Goal: Information Seeking & Learning: Understand process/instructions

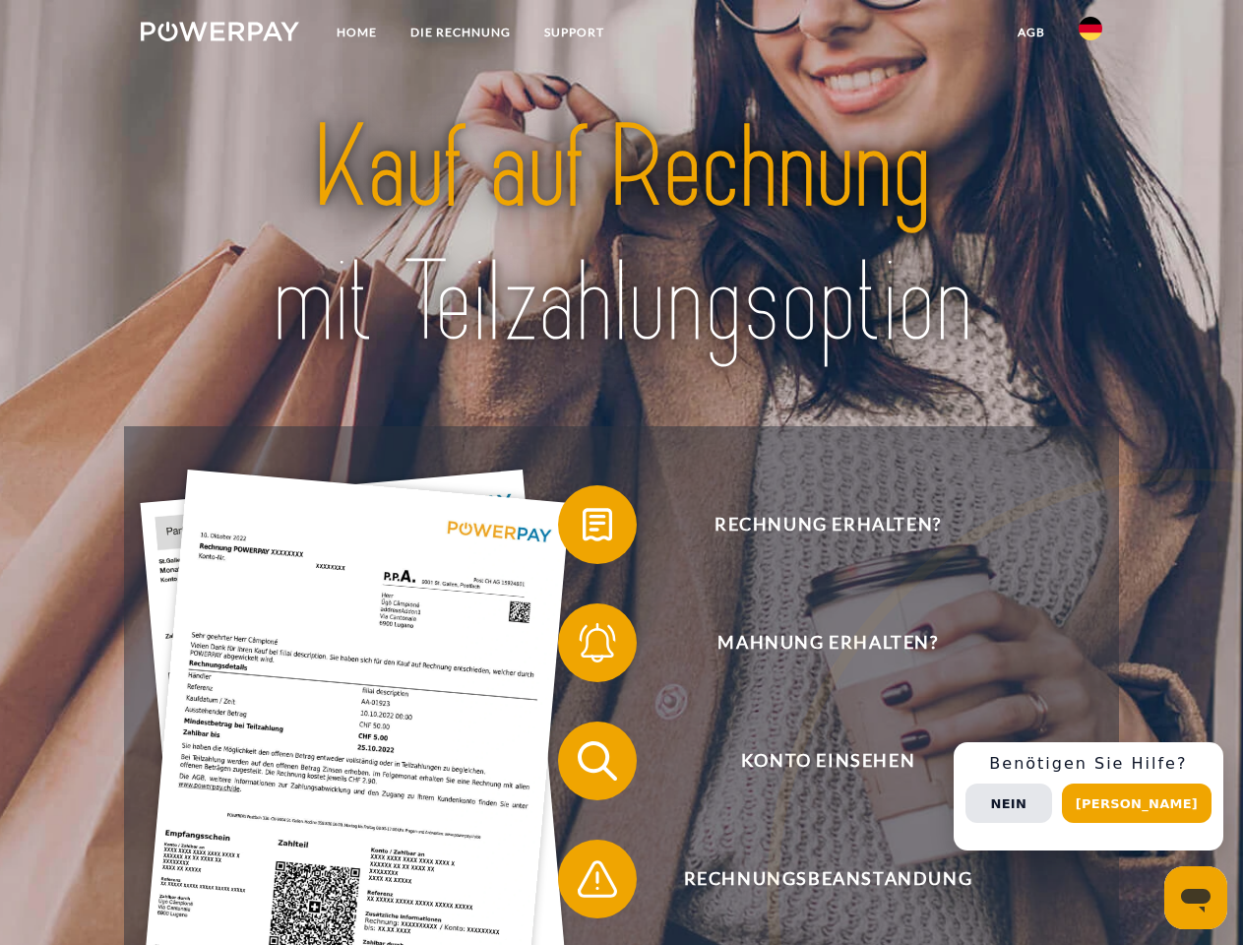
click at [220, 34] on img at bounding box center [220, 32] width 158 height 20
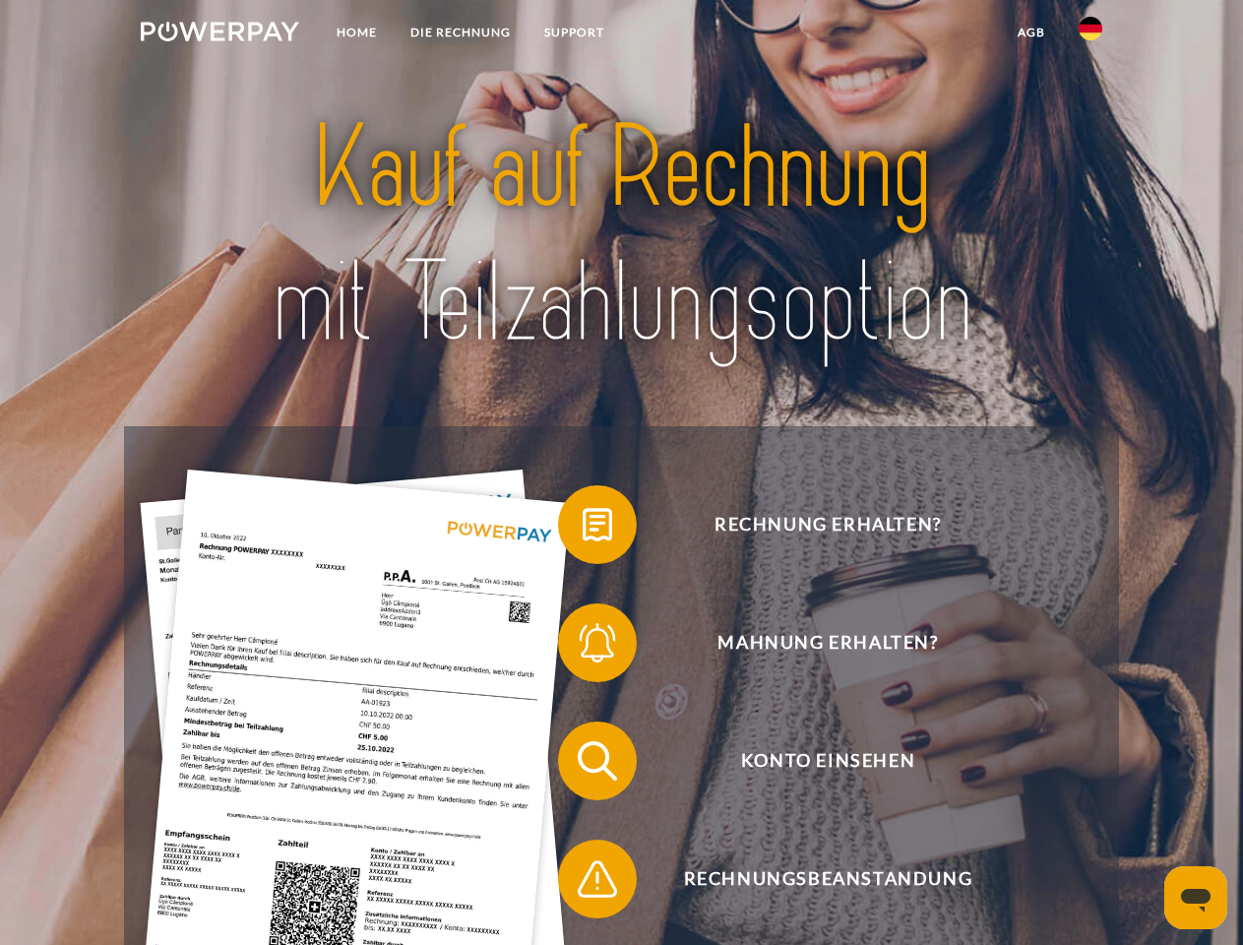
click at [1091, 34] on img at bounding box center [1091, 29] width 24 height 24
click at [1031, 32] on link "agb" at bounding box center [1031, 32] width 61 height 35
click at [583, 529] on span at bounding box center [568, 524] width 98 height 98
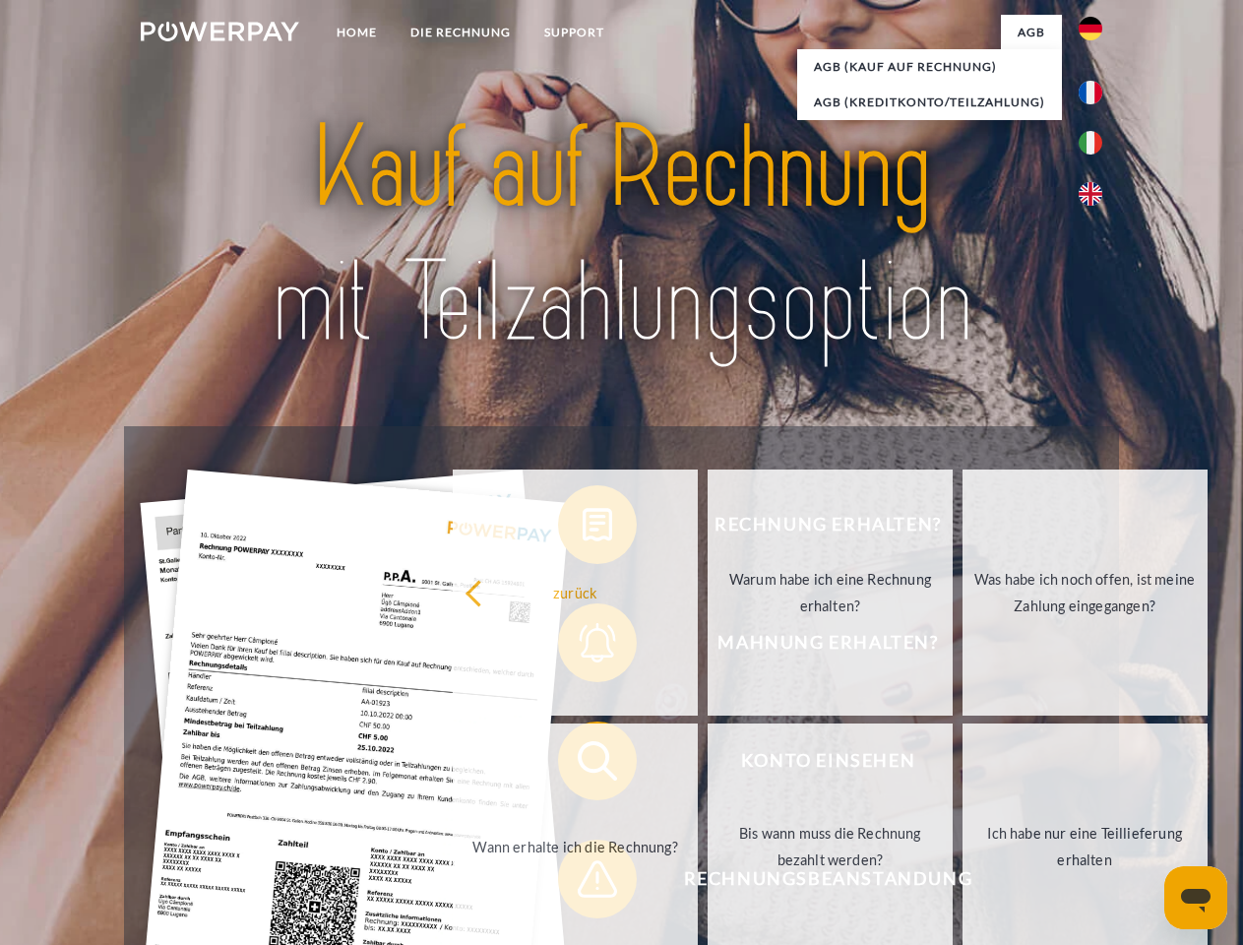
click at [583, 647] on div "Rechnung erhalten? Mahnung erhalten? Konto einsehen" at bounding box center [621, 820] width 994 height 788
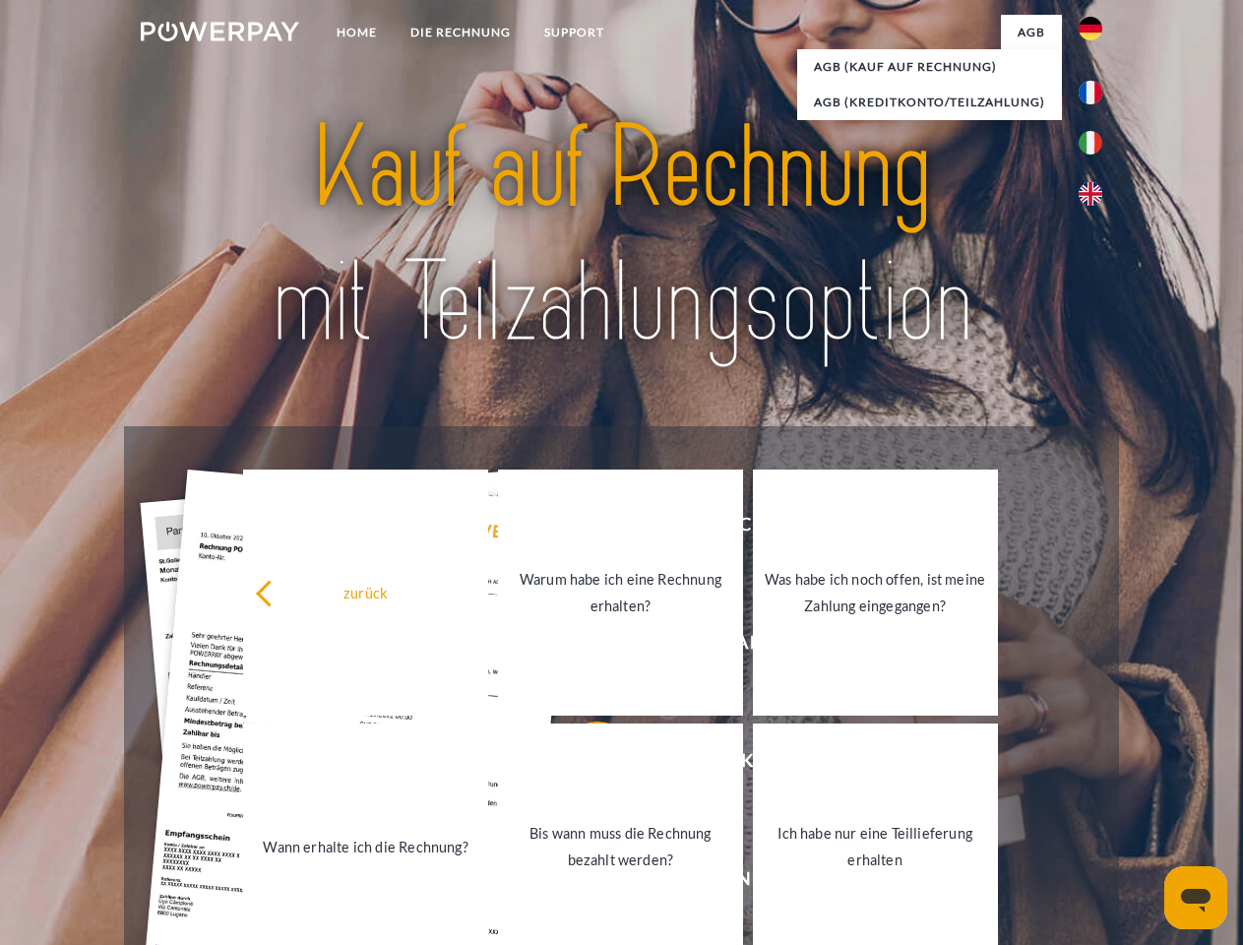
click at [583, 765] on link "Bis wann muss die Rechnung bezahlt werden?" at bounding box center [620, 847] width 245 height 246
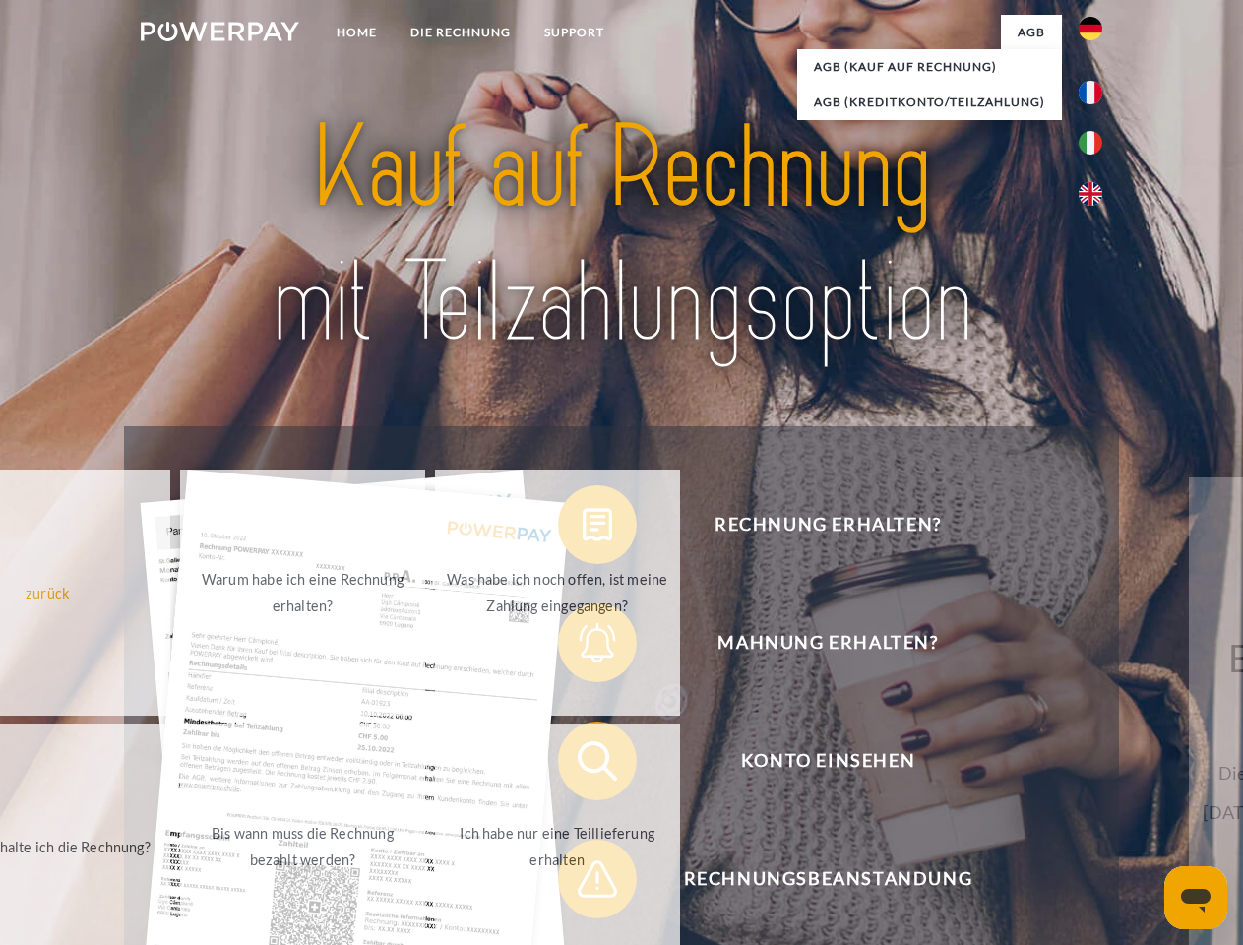
click at [583, 883] on link "Ich habe nur eine Teillieferung erhalten" at bounding box center [557, 847] width 245 height 246
click at [1096, 796] on div "Rechnung erhalten? Mahnung erhalten? Konto einsehen" at bounding box center [621, 820] width 994 height 788
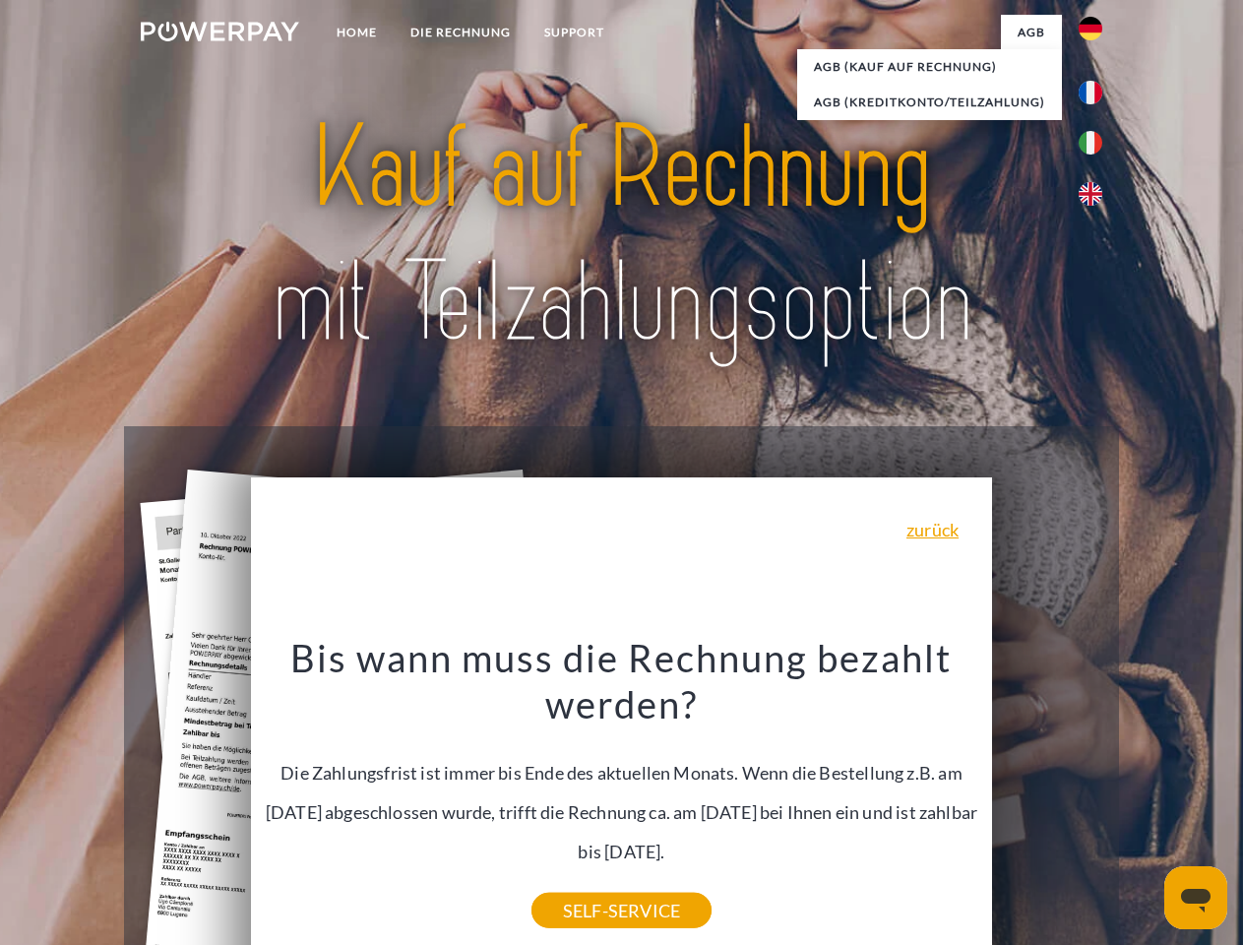
click at [1047, 800] on span "Konto einsehen" at bounding box center [828, 761] width 482 height 79
click at [1144, 803] on header "Home DIE RECHNUNG SUPPORT" at bounding box center [621, 680] width 1243 height 1360
